Goal: Task Accomplishment & Management: Manage account settings

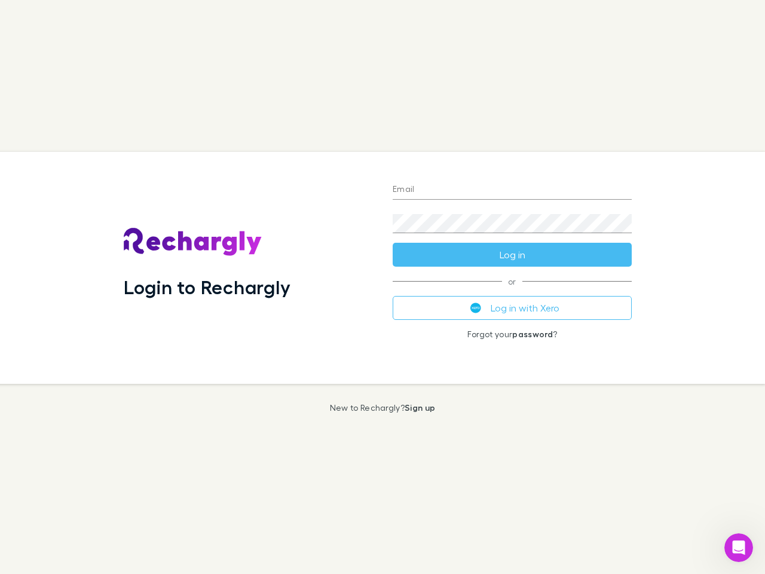
click at [383, 287] on div "Login to Rechargly" at bounding box center [248, 268] width 269 height 232
click at [512, 190] on input "Email" at bounding box center [512, 190] width 239 height 19
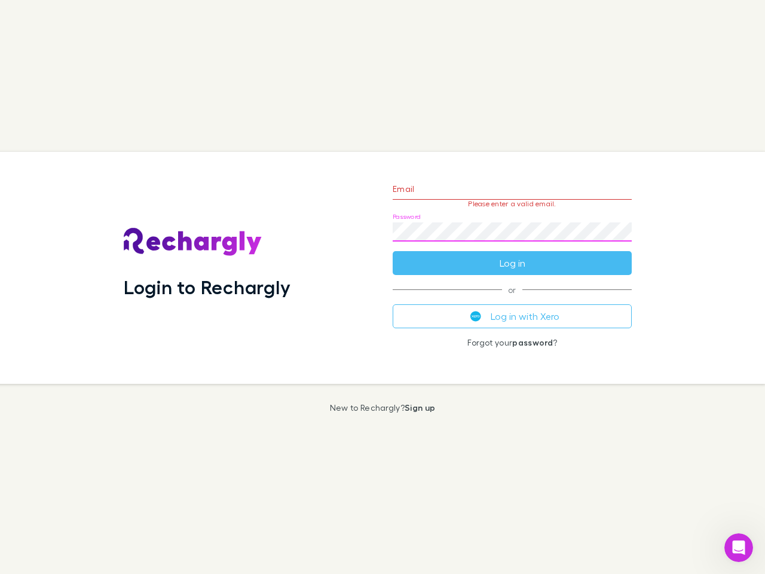
click at [512, 255] on form "Email Please enter a valid email. Password Log in" at bounding box center [512, 223] width 239 height 104
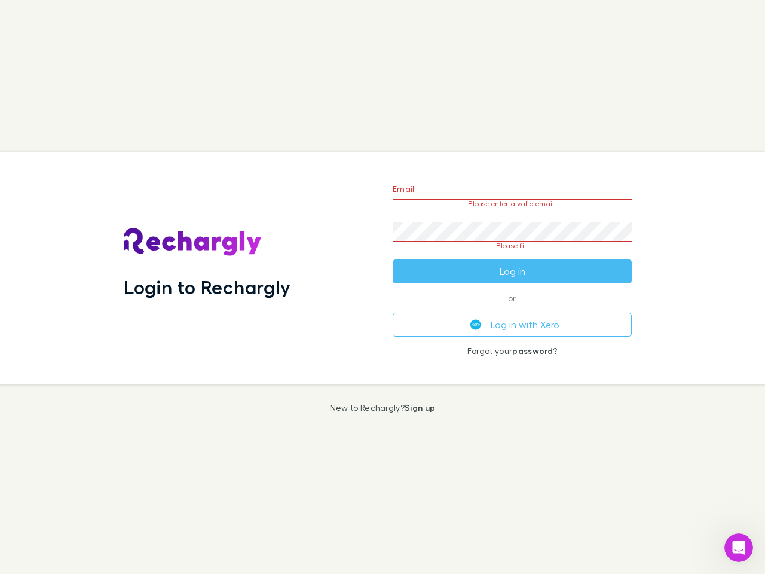
click at [512, 308] on div "Email Please enter a valid email. Password Please fill Log in or Log in with Xe…" at bounding box center [512, 268] width 258 height 232
click at [739, 548] on icon "Open Intercom Messenger" at bounding box center [739, 548] width 20 height 20
